Goal: Information Seeking & Learning: Learn about a topic

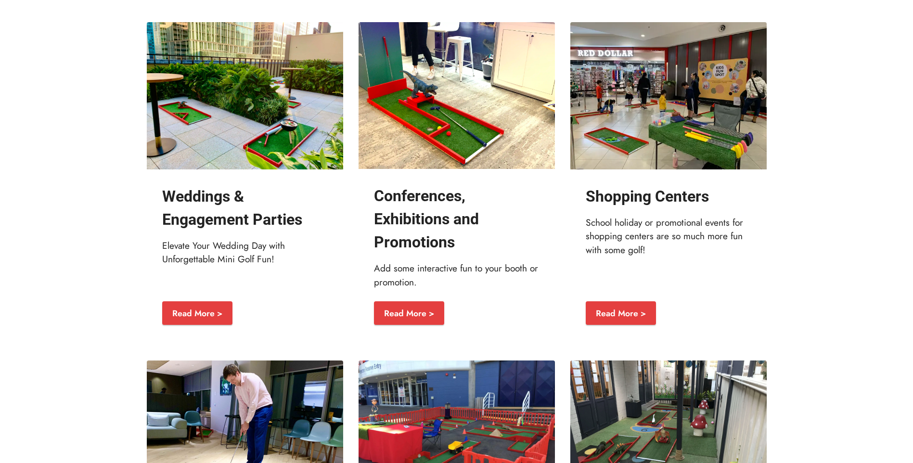
scroll to position [1398, 0]
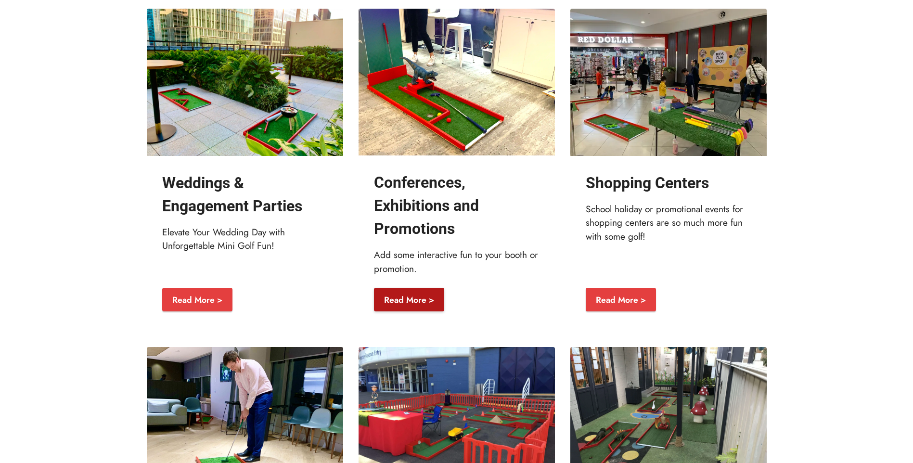
click at [412, 312] on link "Read More >" at bounding box center [409, 300] width 70 height 24
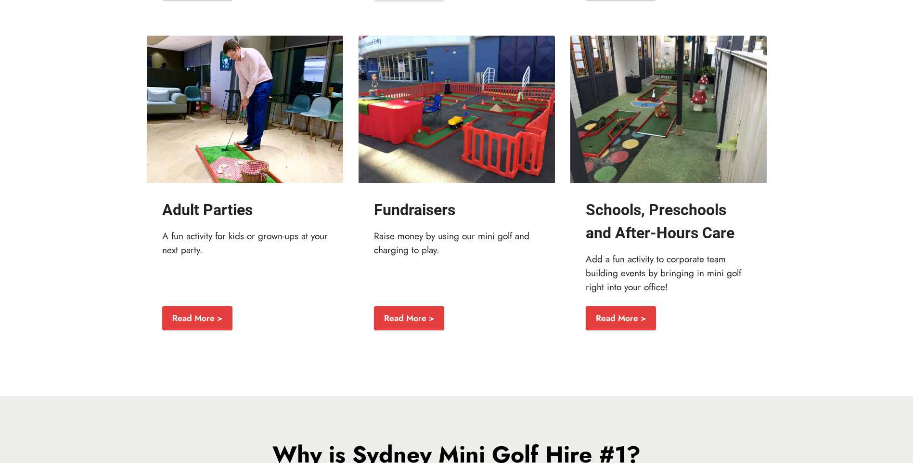
scroll to position [1711, 0]
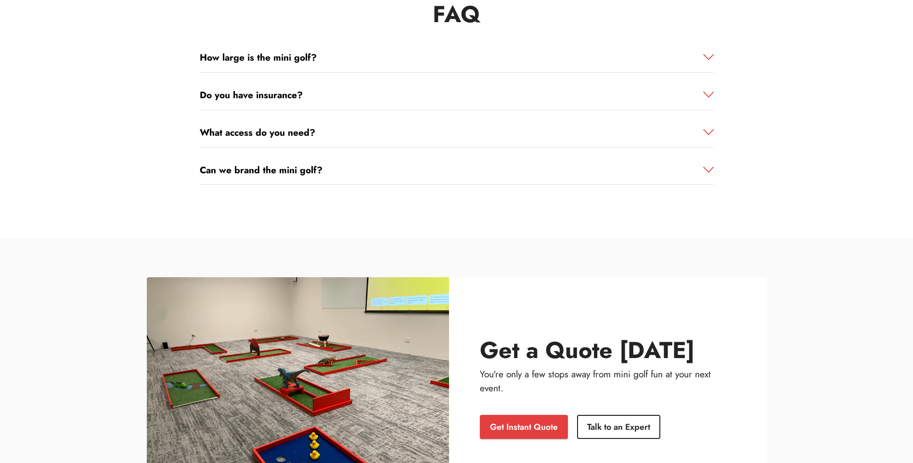
scroll to position [2219, 0]
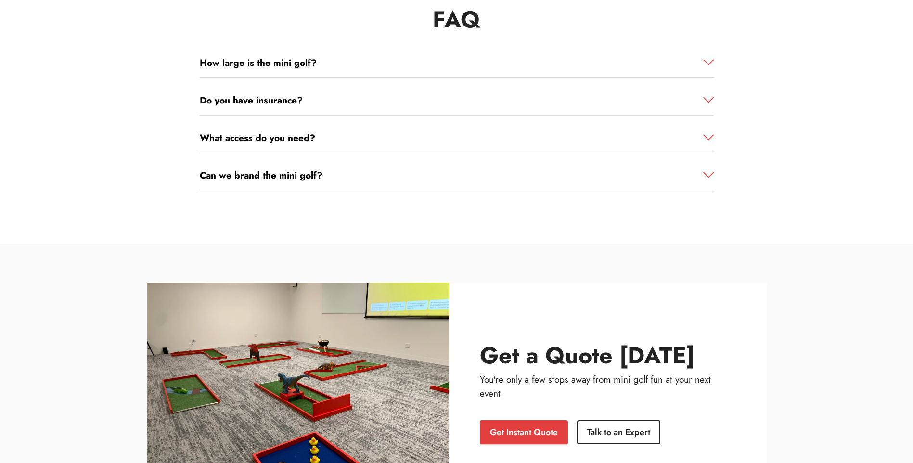
drag, startPoint x: 715, startPoint y: 135, endPoint x: 706, endPoint y: 138, distance: 9.5
click at [712, 137] on div "FAQ How large is the mini golf? Each course is approximately 0.6m by 1.7m, fitt…" at bounding box center [456, 102] width 529 height 191
click at [706, 138] on span at bounding box center [708, 137] width 11 height 11
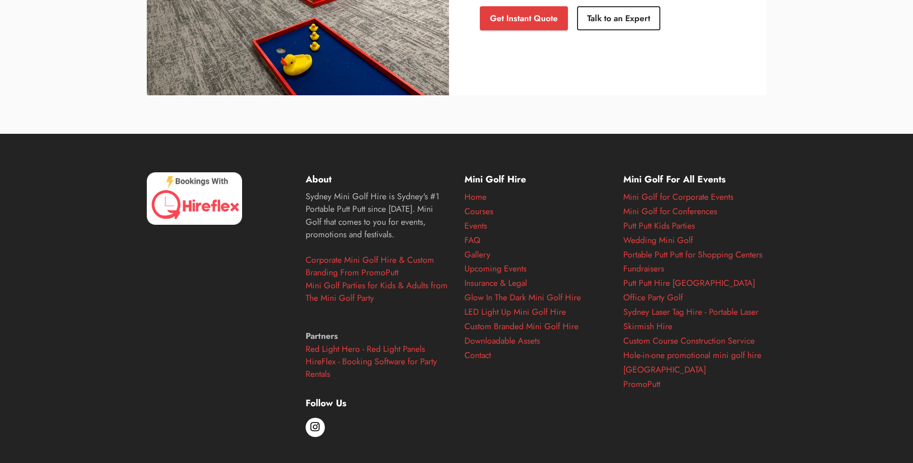
scroll to position [2682, 0]
click at [466, 241] on link "FAQ" at bounding box center [472, 239] width 16 height 13
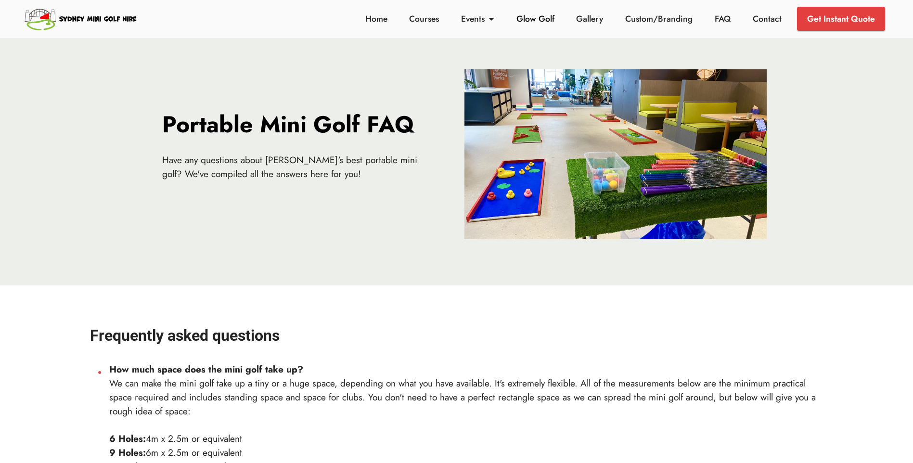
click at [547, 21] on link "Glow Golf" at bounding box center [535, 19] width 43 height 13
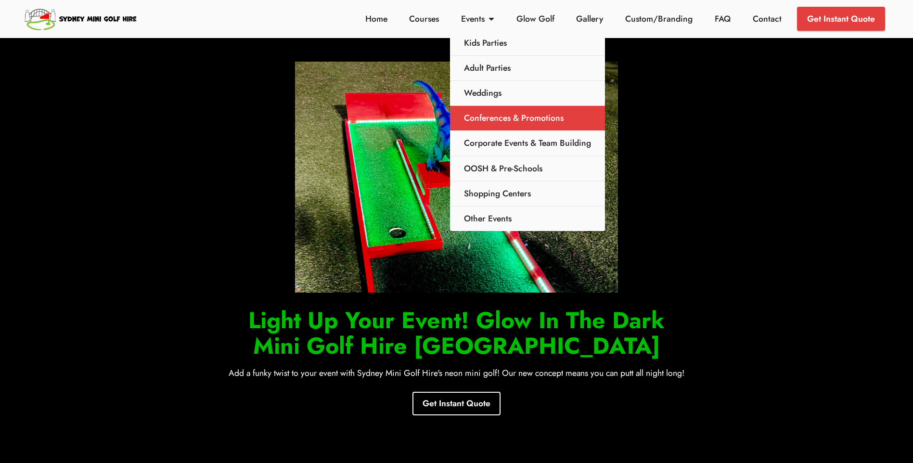
click at [514, 112] on link "Conferences & Promotions" at bounding box center [527, 118] width 155 height 25
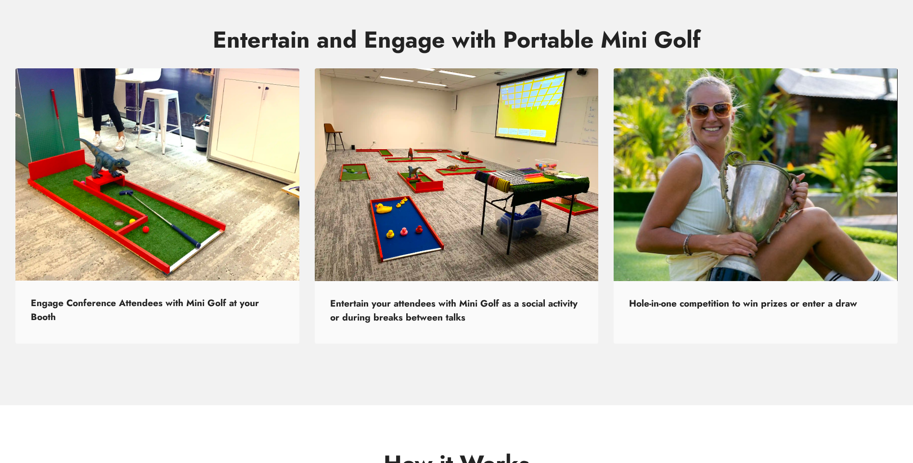
scroll to position [525, 0]
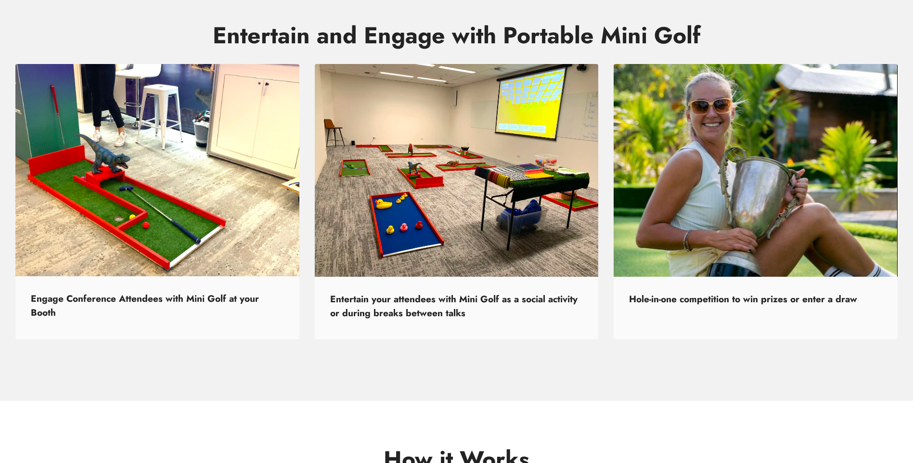
click at [684, 300] on strong "Hole-in-one competition to win prizes or enter a draw" at bounding box center [743, 298] width 228 height 13
click at [733, 303] on strong "Hole-in-one competition to win prizes or enter a draw" at bounding box center [743, 298] width 228 height 13
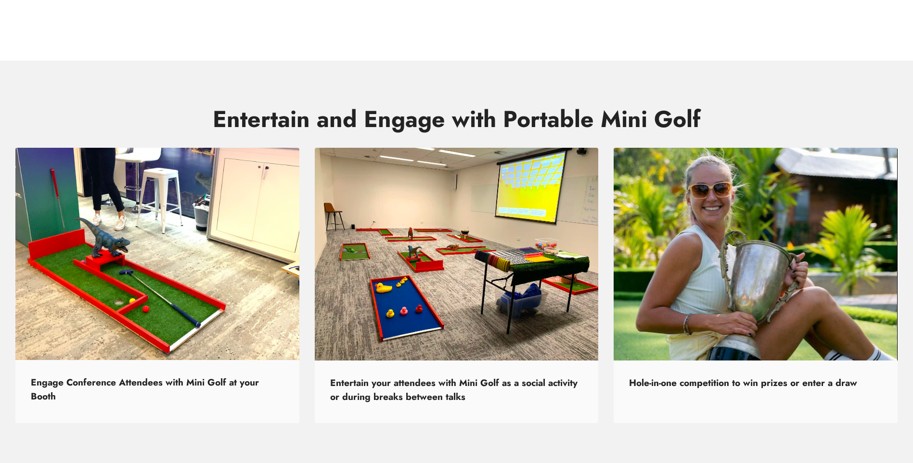
scroll to position [433, 0]
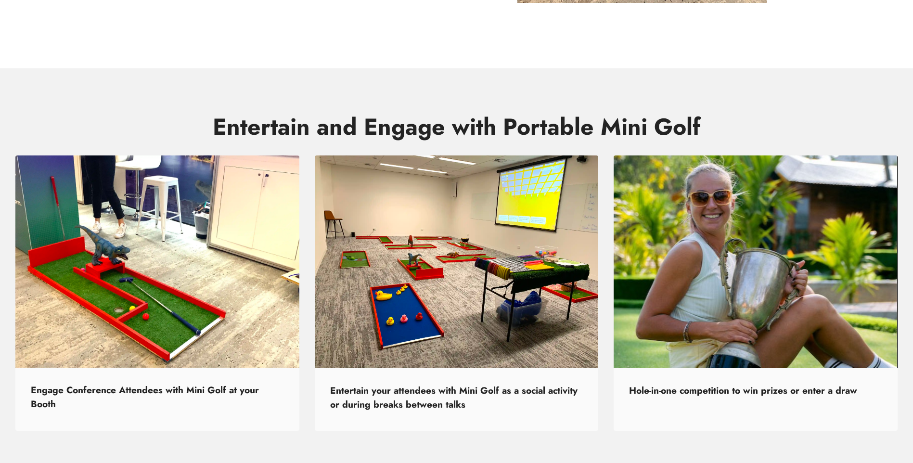
click at [738, 307] on img at bounding box center [756, 261] width 284 height 213
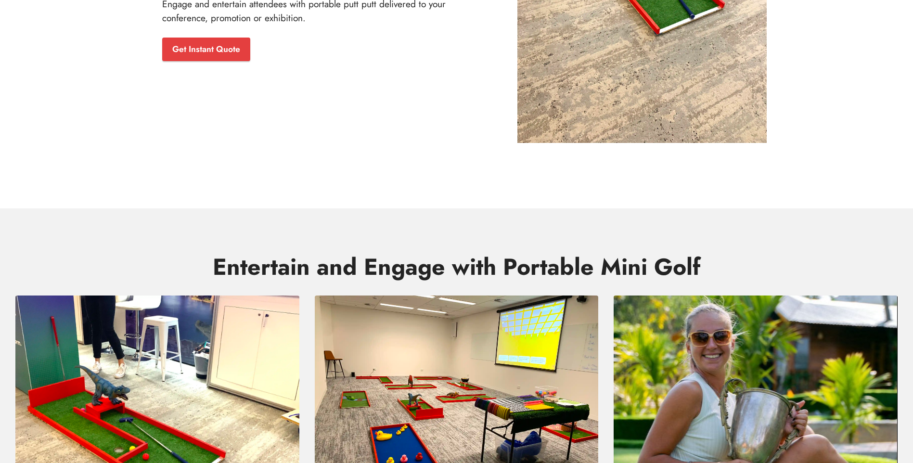
scroll to position [0, 0]
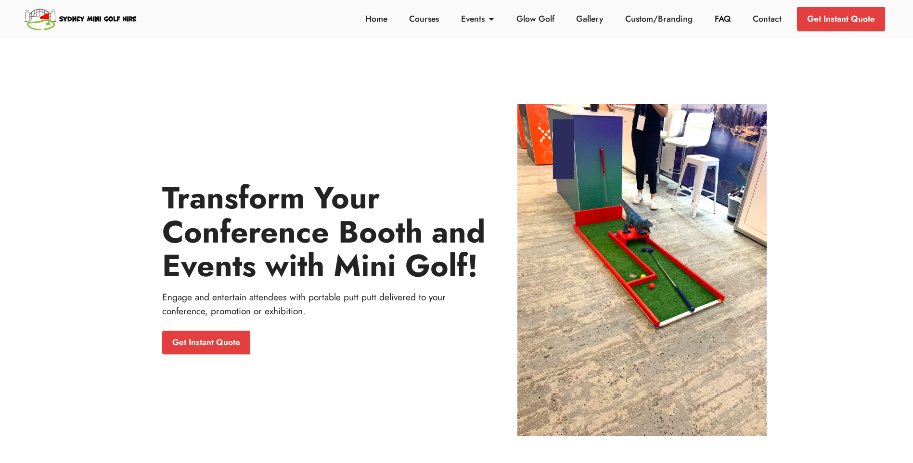
click at [721, 21] on link "FAQ" at bounding box center [722, 19] width 21 height 13
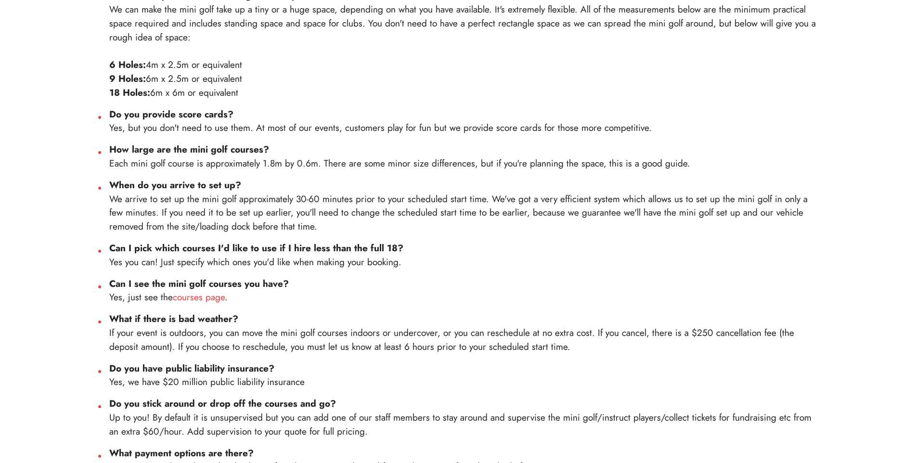
scroll to position [366, 0]
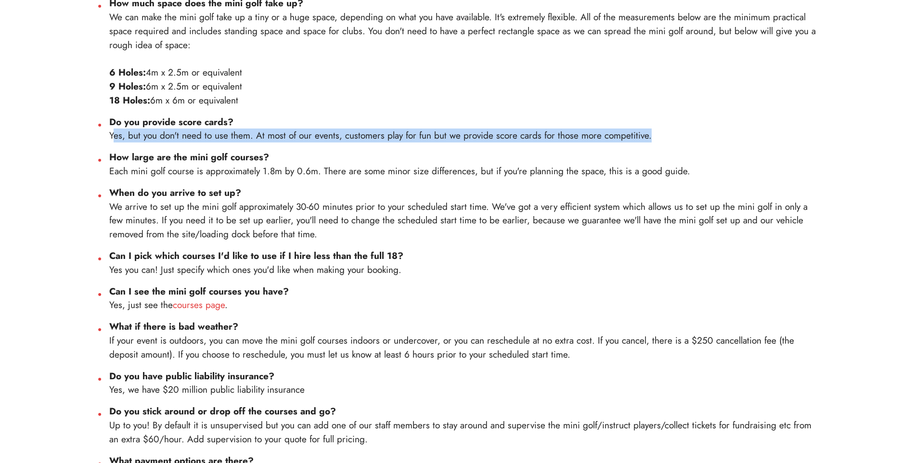
drag, startPoint x: 112, startPoint y: 138, endPoint x: 658, endPoint y: 142, distance: 546.8
click at [658, 142] on li "Do you provide score cards? Yes, but you don't need to use them. At most of our…" at bounding box center [465, 129] width 713 height 28
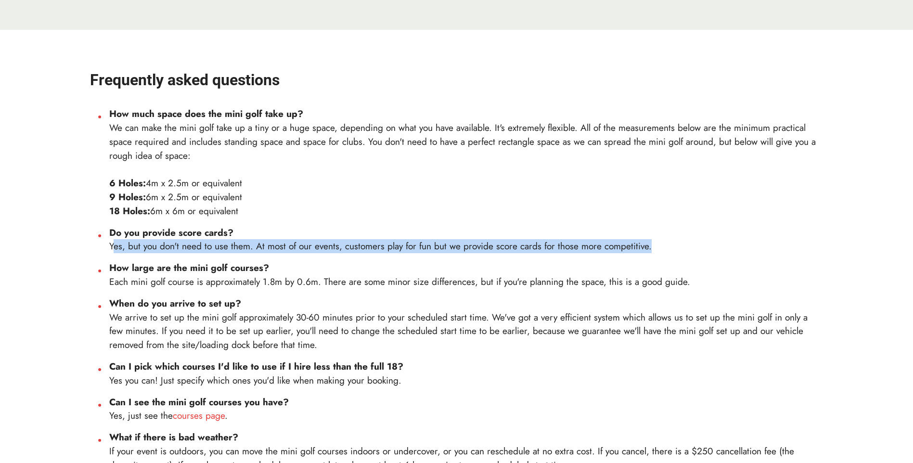
scroll to position [0, 0]
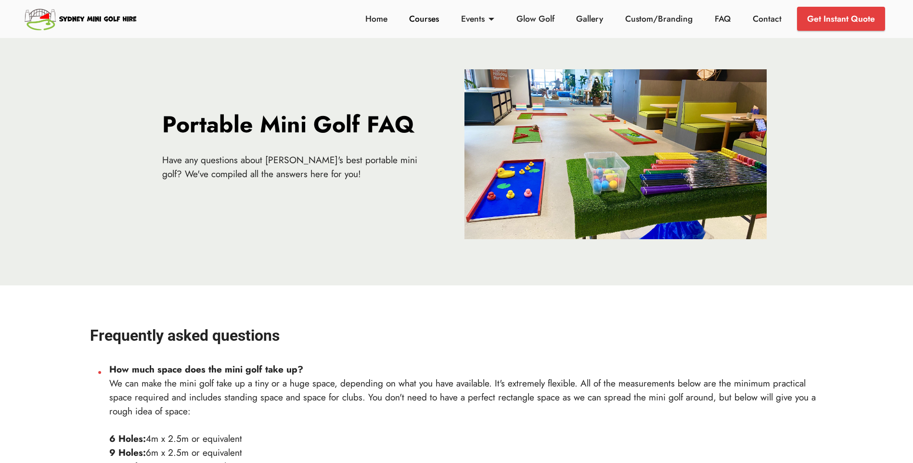
click at [428, 18] on link "Courses" at bounding box center [424, 19] width 35 height 13
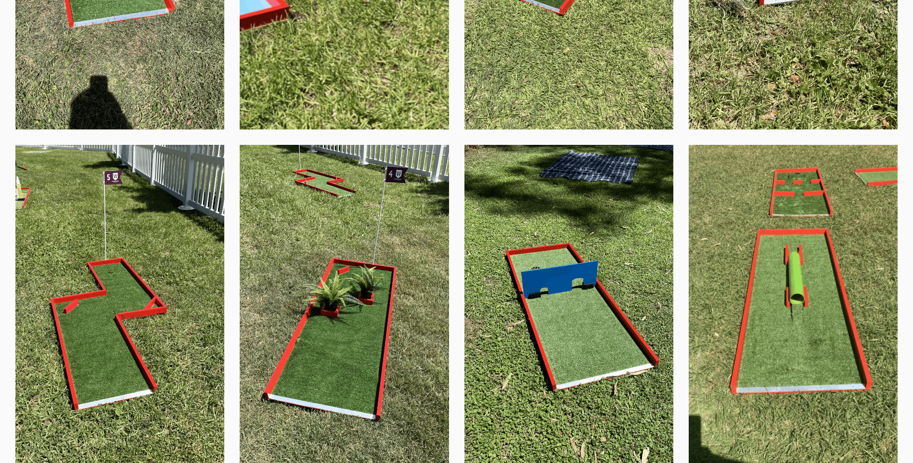
scroll to position [1565, 0]
